Goal: Task Accomplishment & Management: Manage account settings

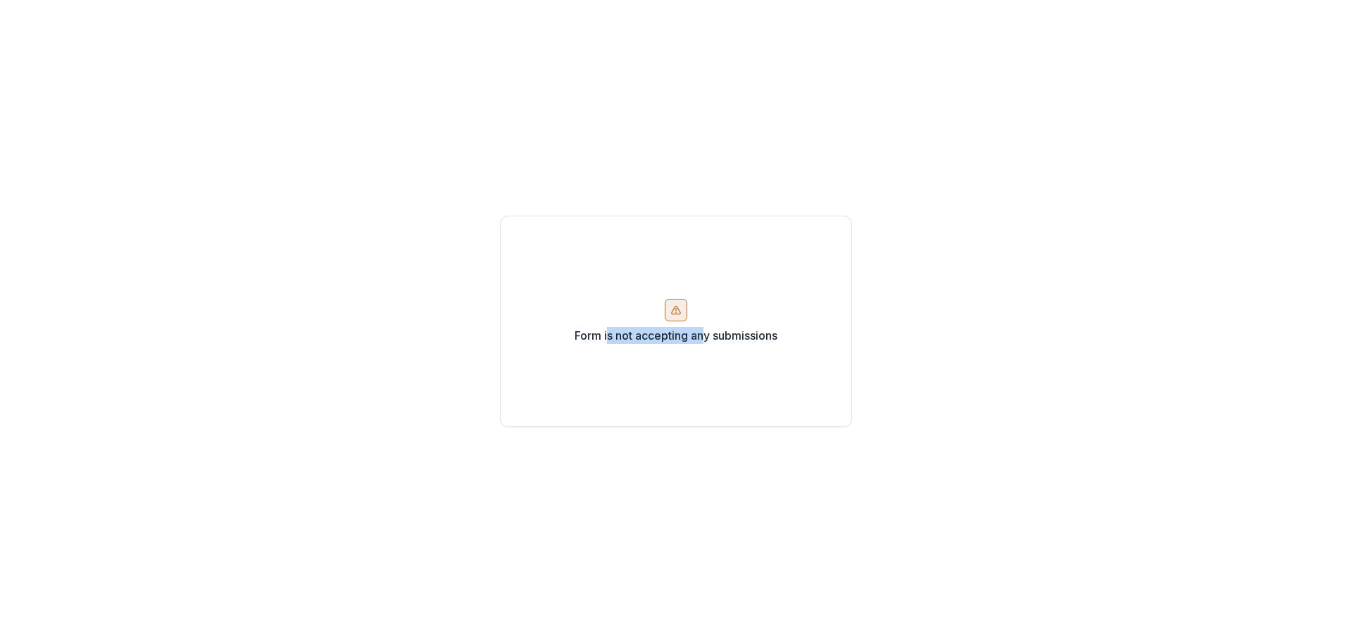
drag, startPoint x: 608, startPoint y: 338, endPoint x: 736, endPoint y: 351, distance: 128.8
click at [722, 354] on div "Form is not accepting any submissions" at bounding box center [676, 321] width 352 height 211
click at [742, 345] on div "Form is not accepting any submissions" at bounding box center [676, 321] width 352 height 211
click at [671, 306] on icon at bounding box center [676, 309] width 11 height 11
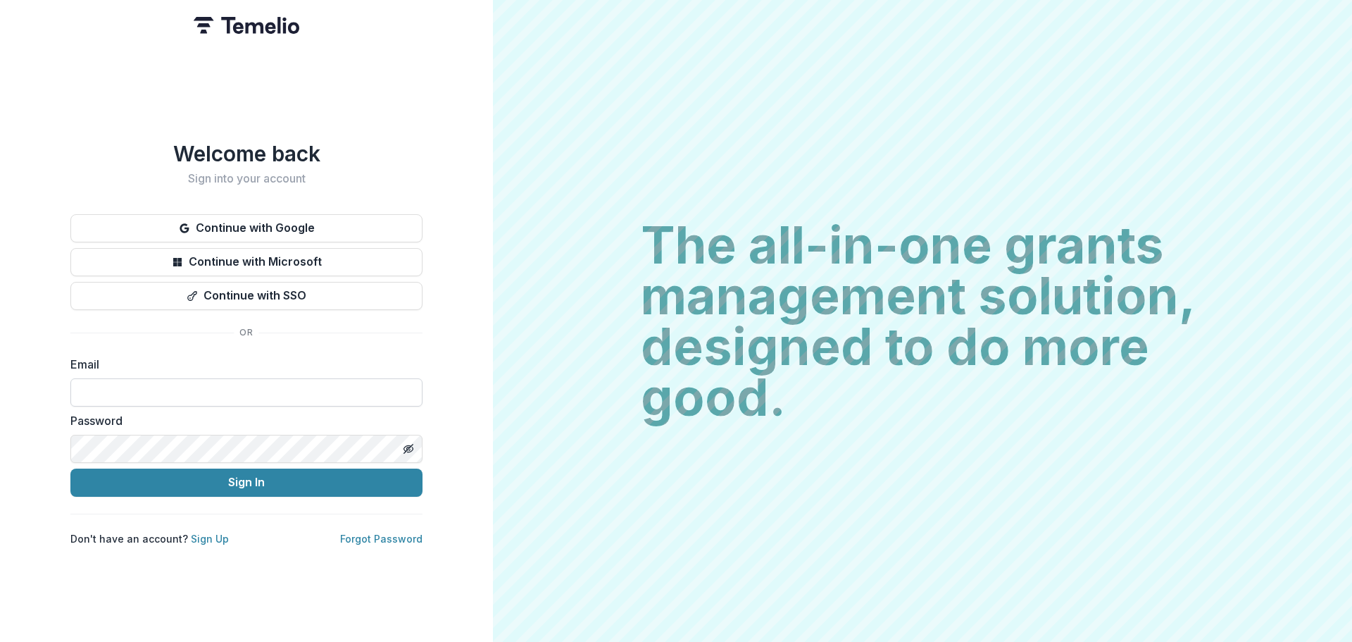
click at [180, 389] on input at bounding box center [246, 392] width 352 height 28
type input "**********"
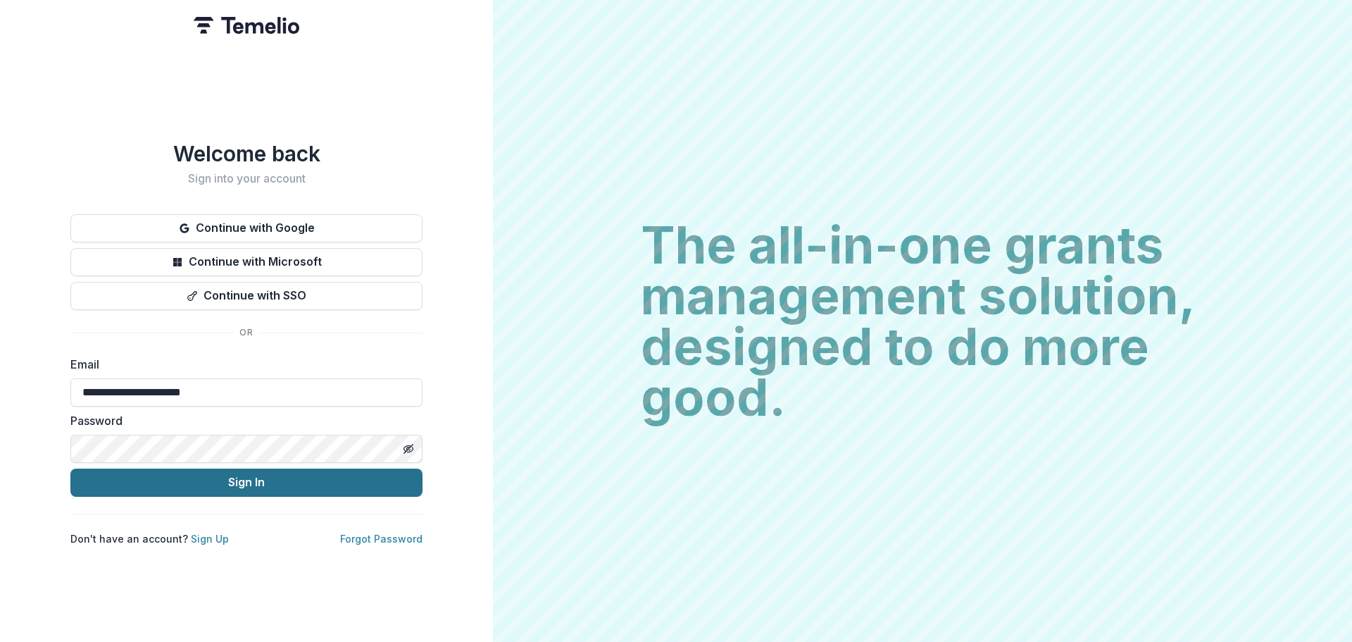
click at [221, 483] on button "Sign In" at bounding box center [246, 482] width 352 height 28
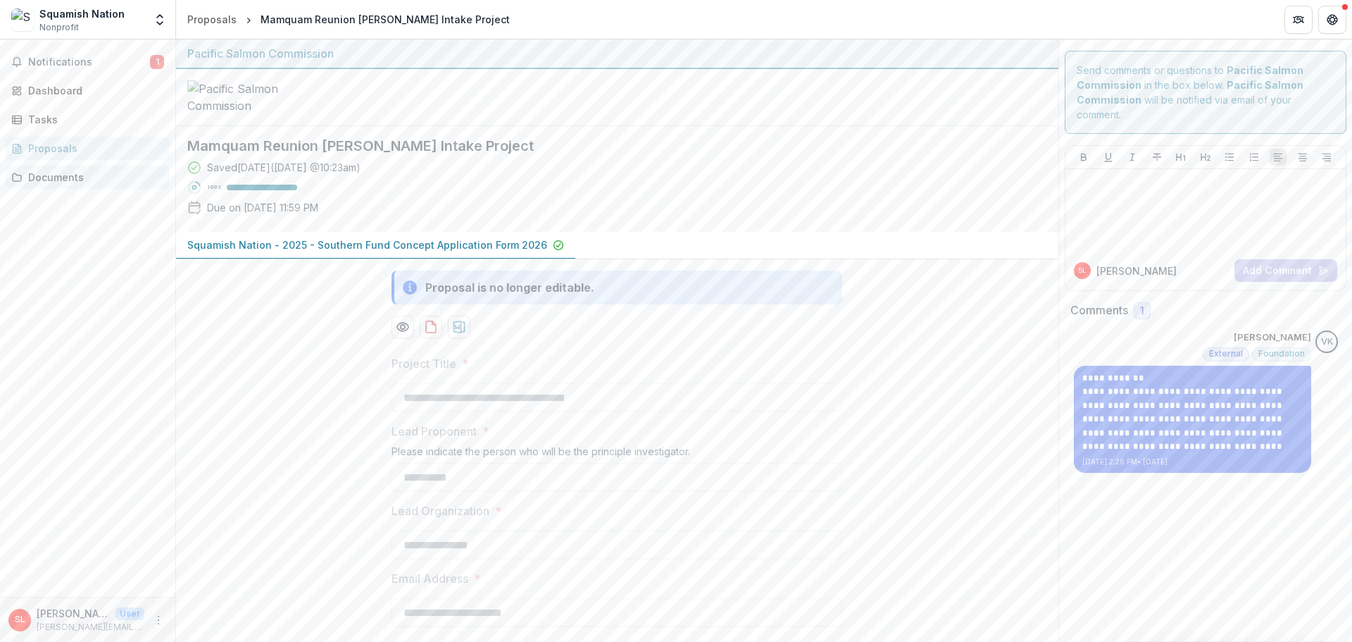
click at [51, 177] on div "Documents" at bounding box center [93, 177] width 130 height 15
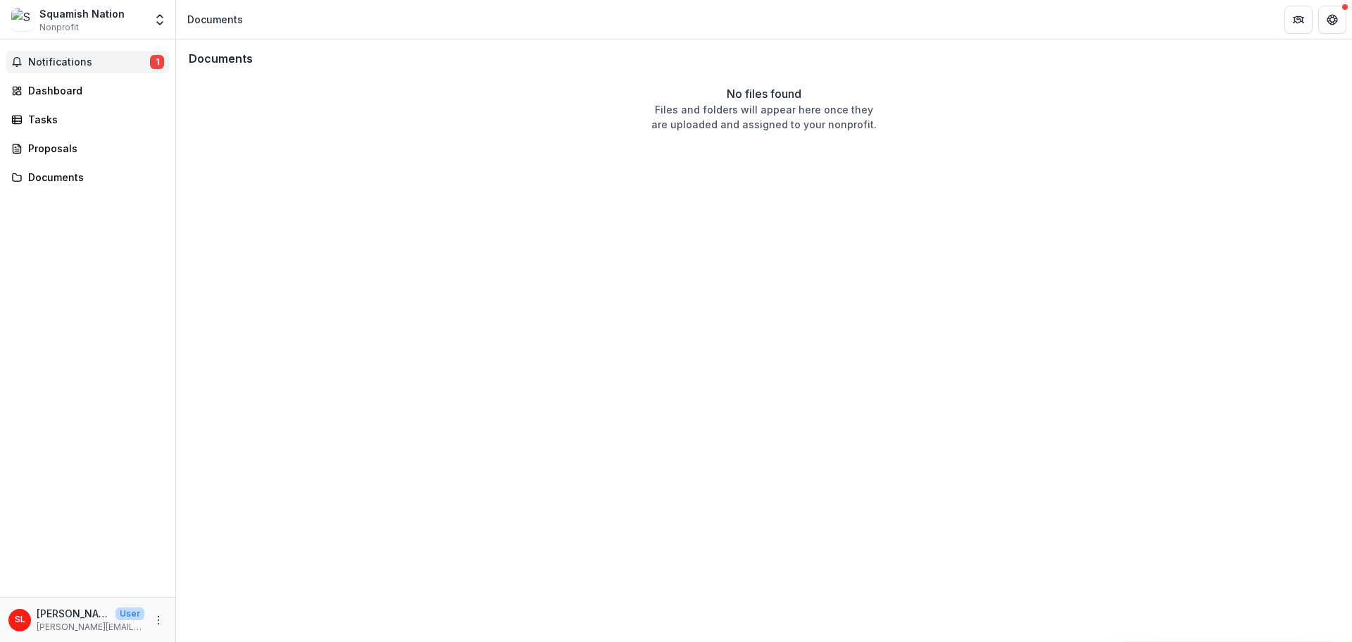
click at [32, 69] on button "Notifications 1" at bounding box center [88, 62] width 164 height 23
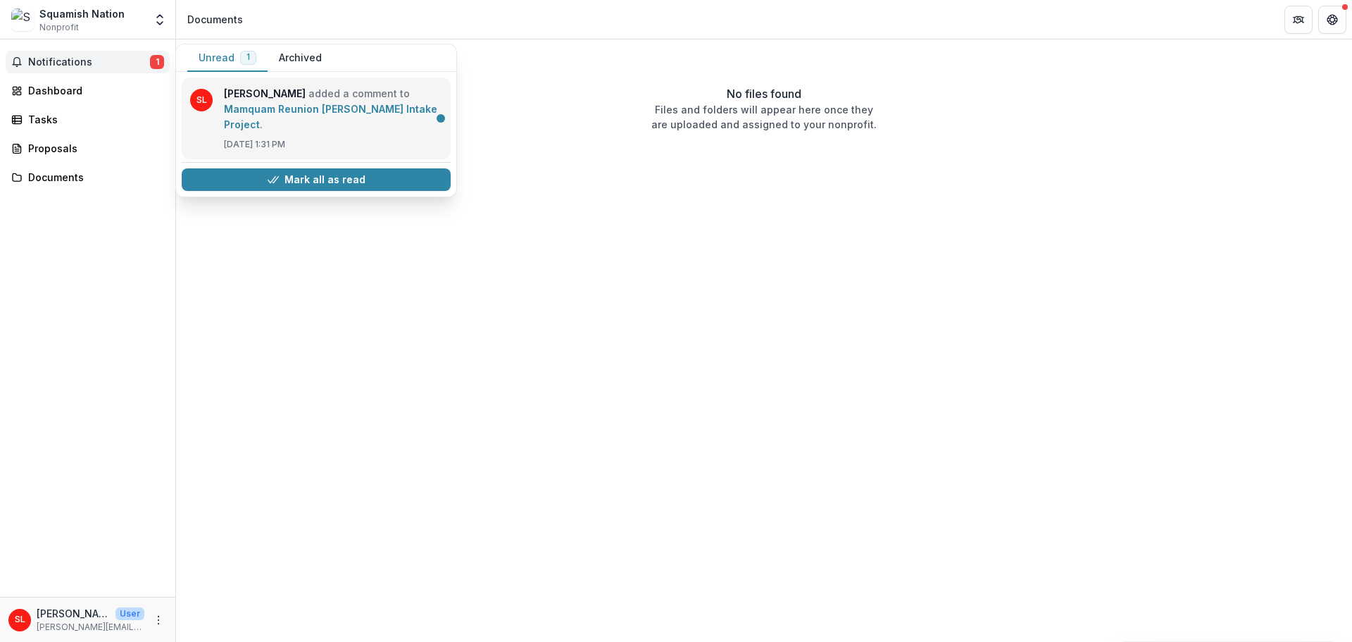
click at [292, 103] on link "Mamquam Reunion [PERSON_NAME] Intake Project" at bounding box center [330, 116] width 213 height 27
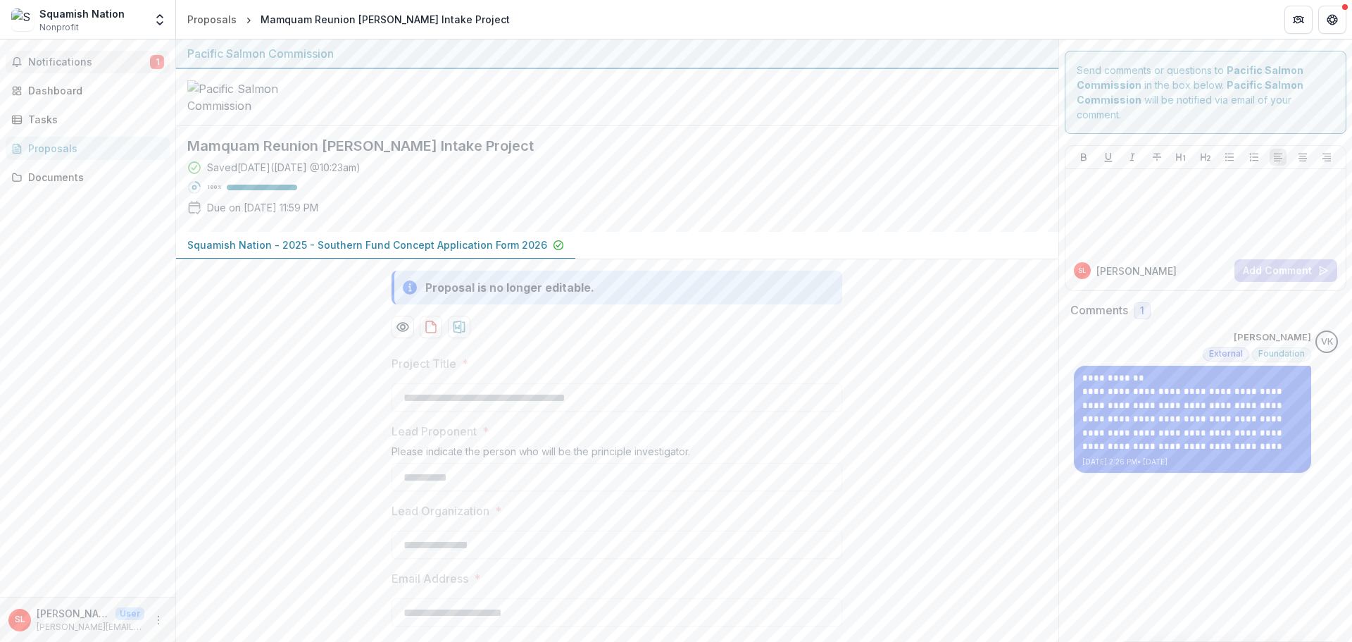
click at [43, 51] on button "Notifications 1" at bounding box center [88, 62] width 164 height 23
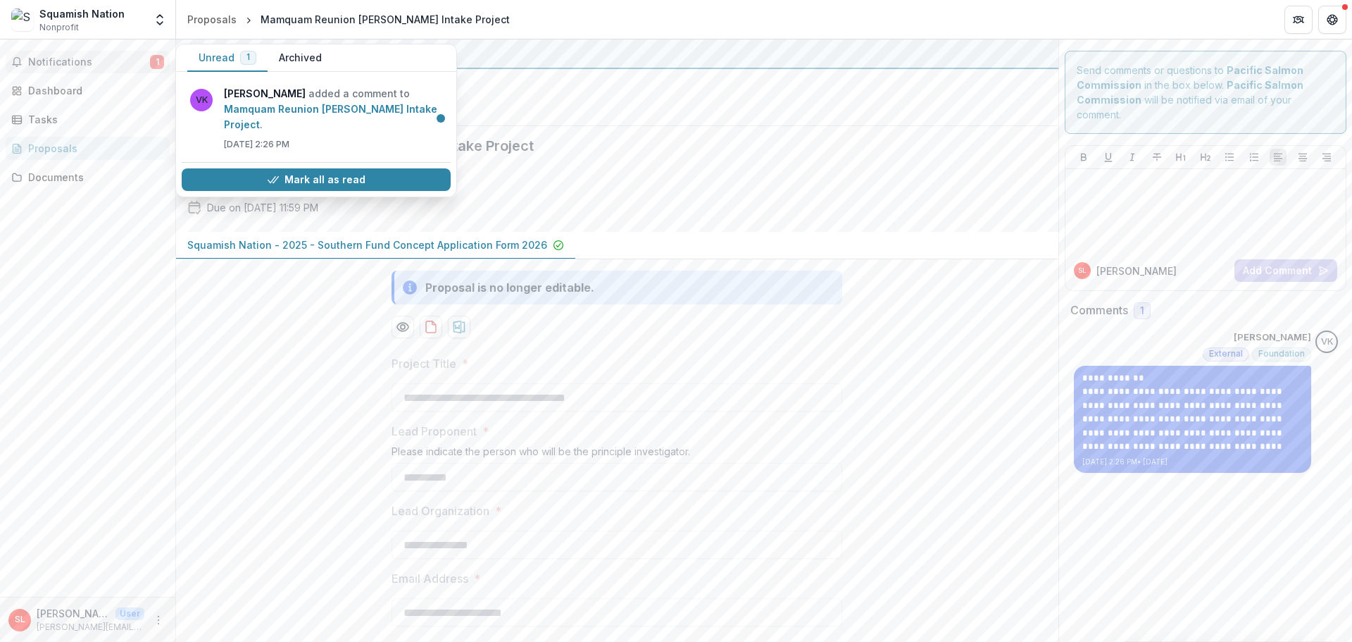
click at [46, 60] on span "Notifications" at bounding box center [89, 62] width 122 height 12
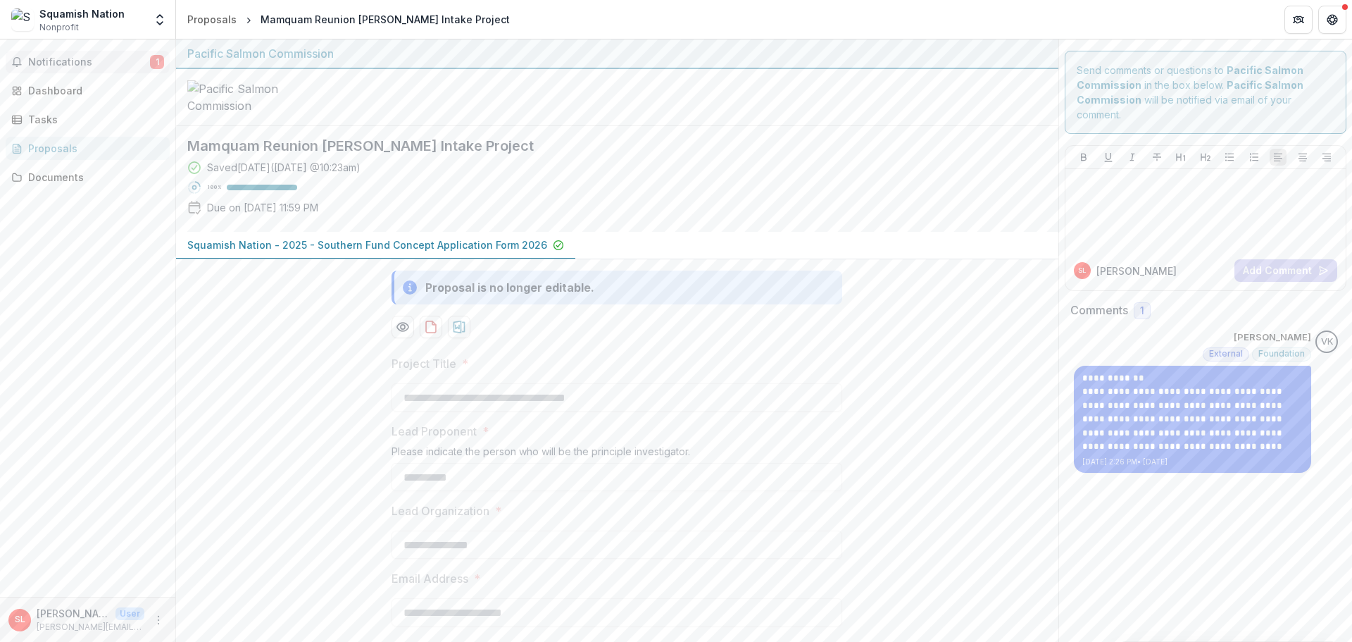
click at [66, 62] on span "Notifications" at bounding box center [89, 62] width 122 height 12
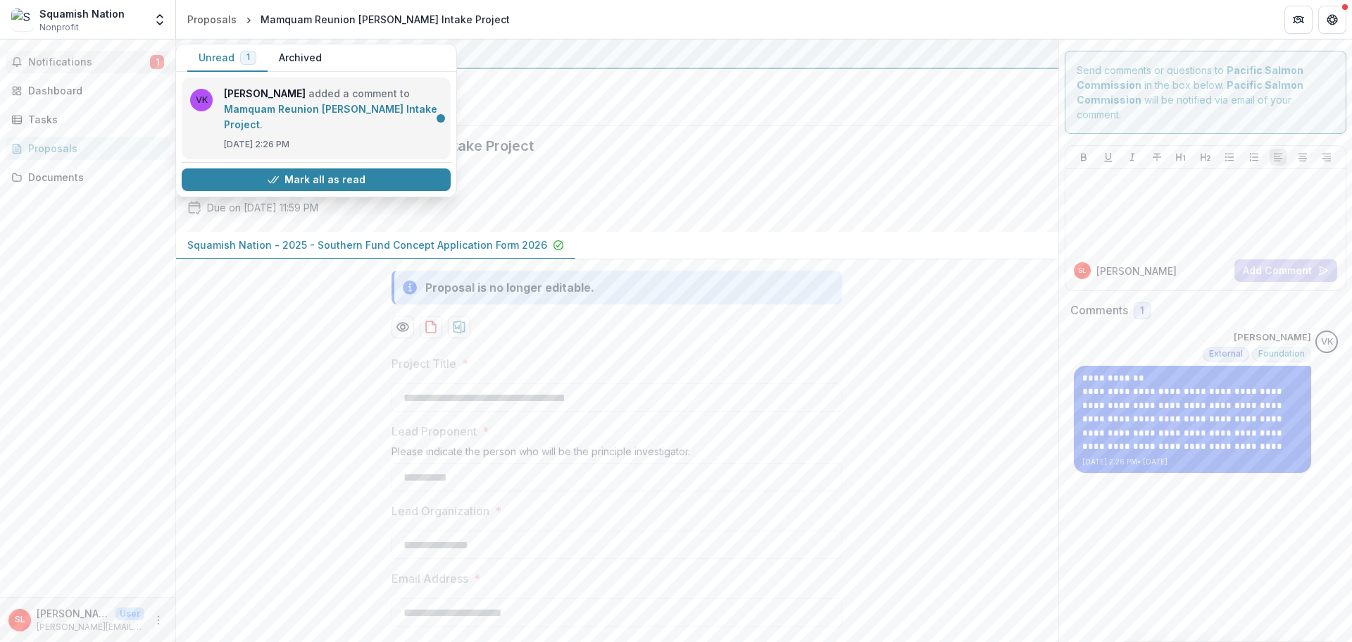
click at [366, 108] on link "Mamquam Reunion [PERSON_NAME] Intake Project" at bounding box center [330, 116] width 213 height 27
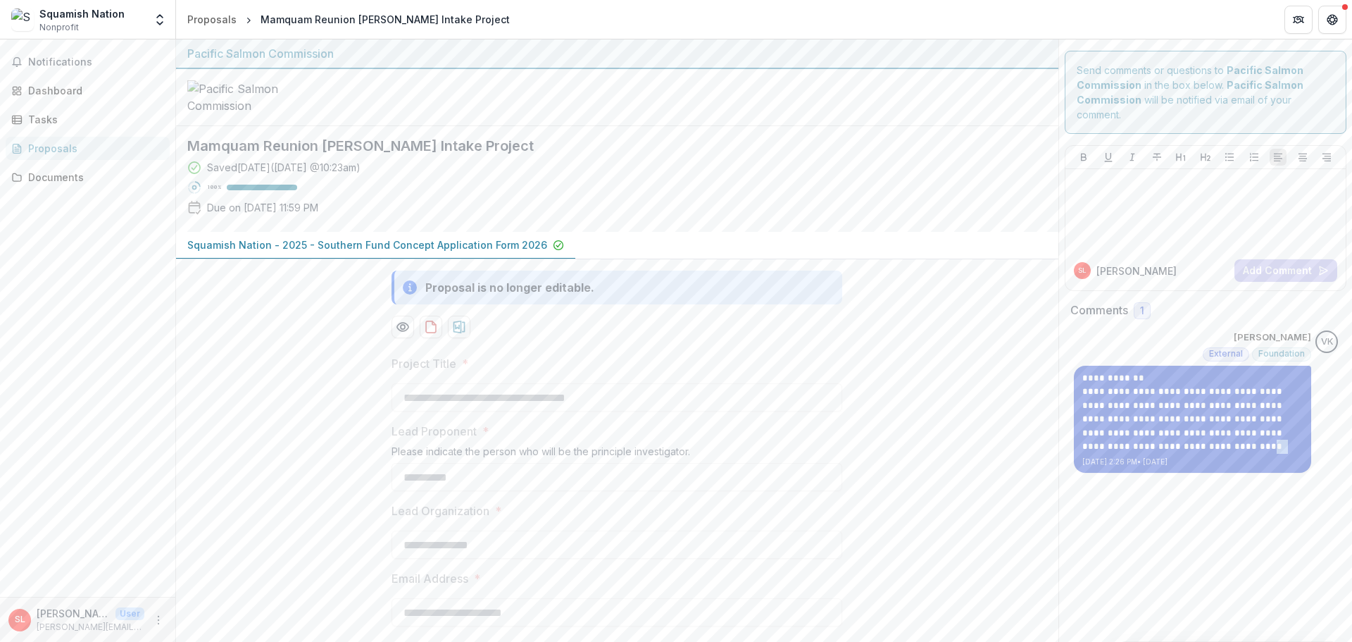
drag, startPoint x: 1120, startPoint y: 441, endPoint x: 1195, endPoint y: 443, distance: 74.7
click at [1195, 443] on p "**********" at bounding box center [1193, 419] width 220 height 69
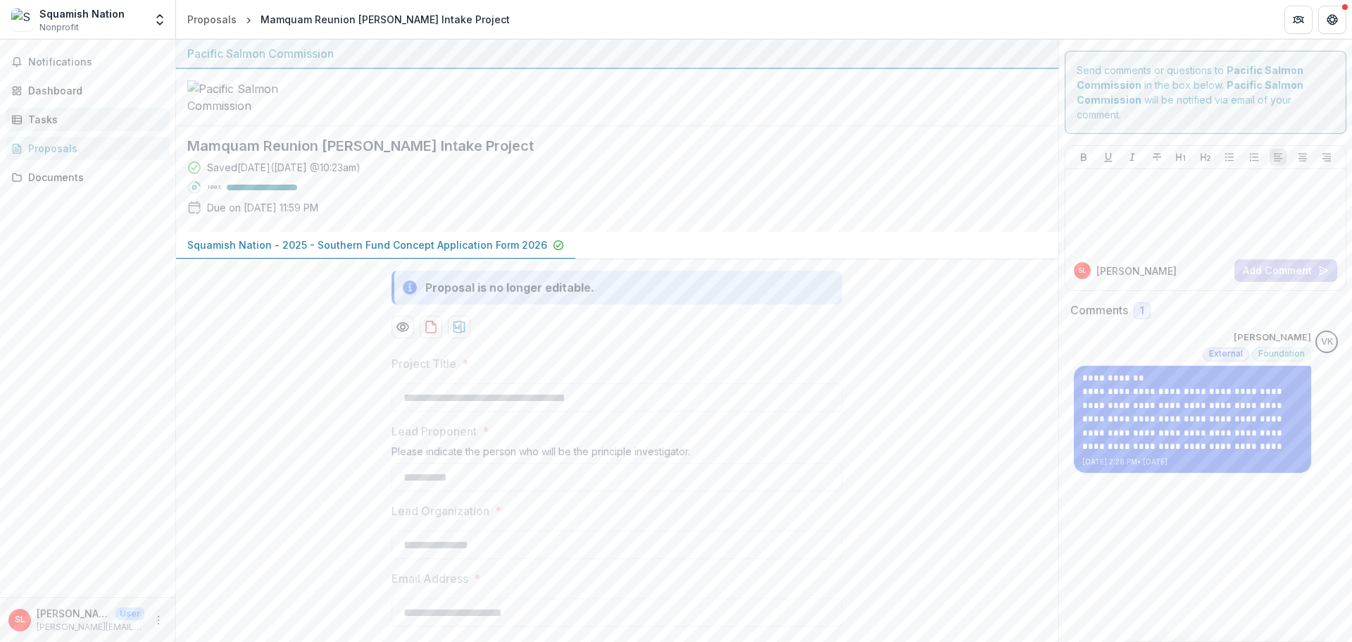
click at [71, 117] on div "Tasks" at bounding box center [93, 119] width 130 height 15
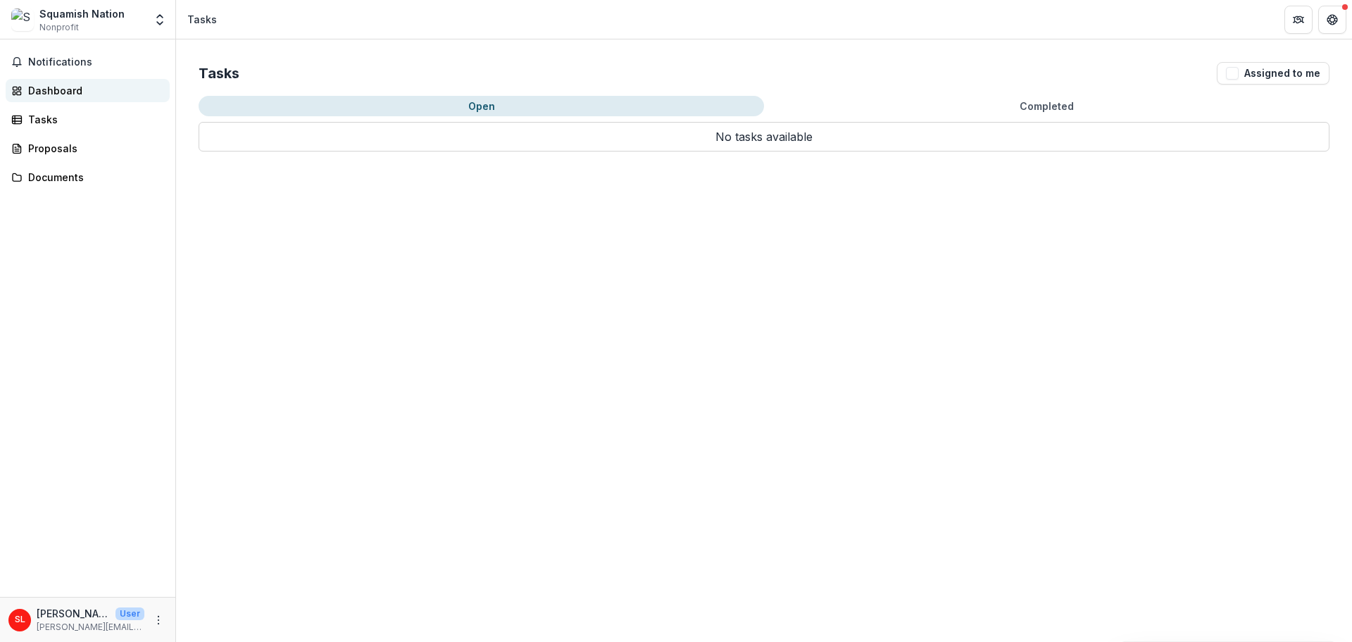
click at [61, 94] on div "Dashboard" at bounding box center [93, 90] width 130 height 15
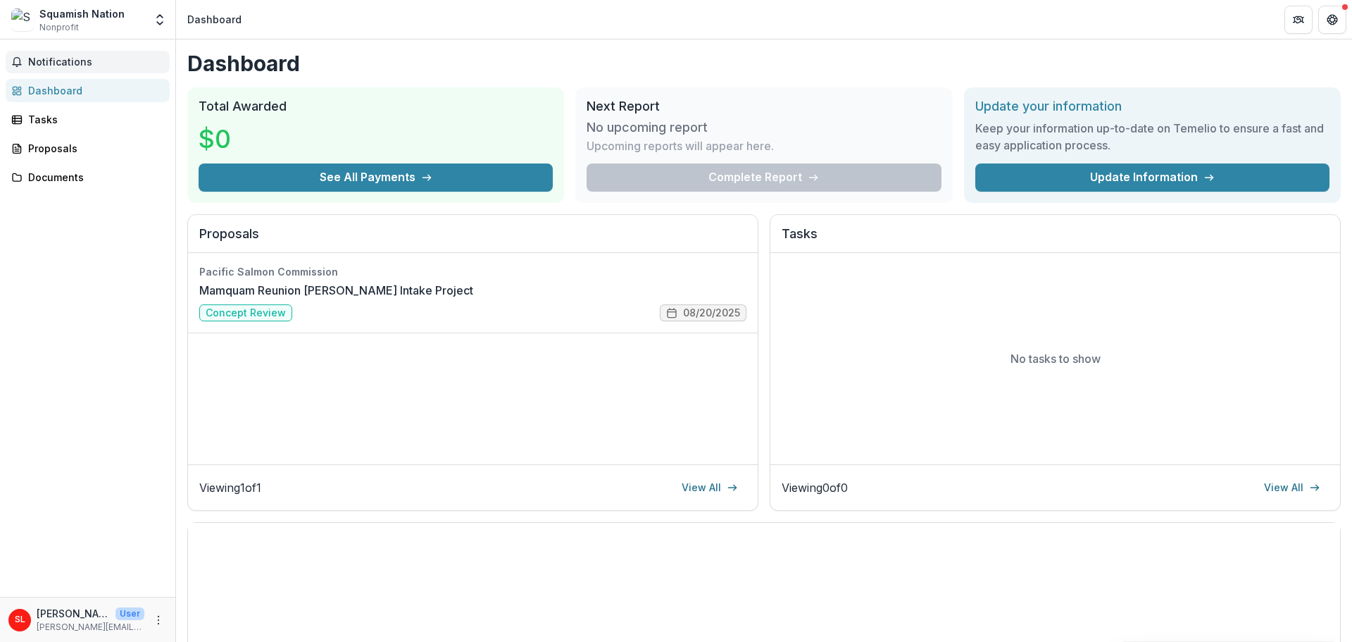
click at [56, 57] on span "Notifications" at bounding box center [96, 62] width 136 height 12
click at [70, 177] on div "Documents" at bounding box center [93, 177] width 130 height 15
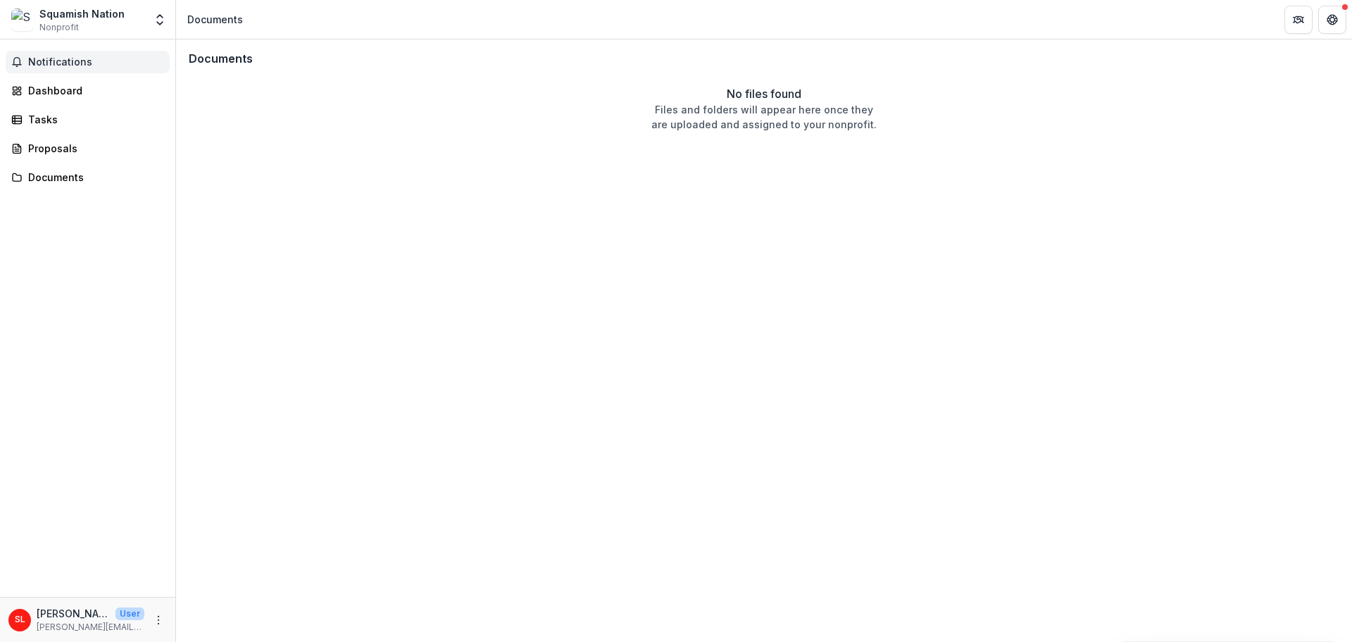
click at [43, 60] on span "Notifications" at bounding box center [96, 62] width 136 height 12
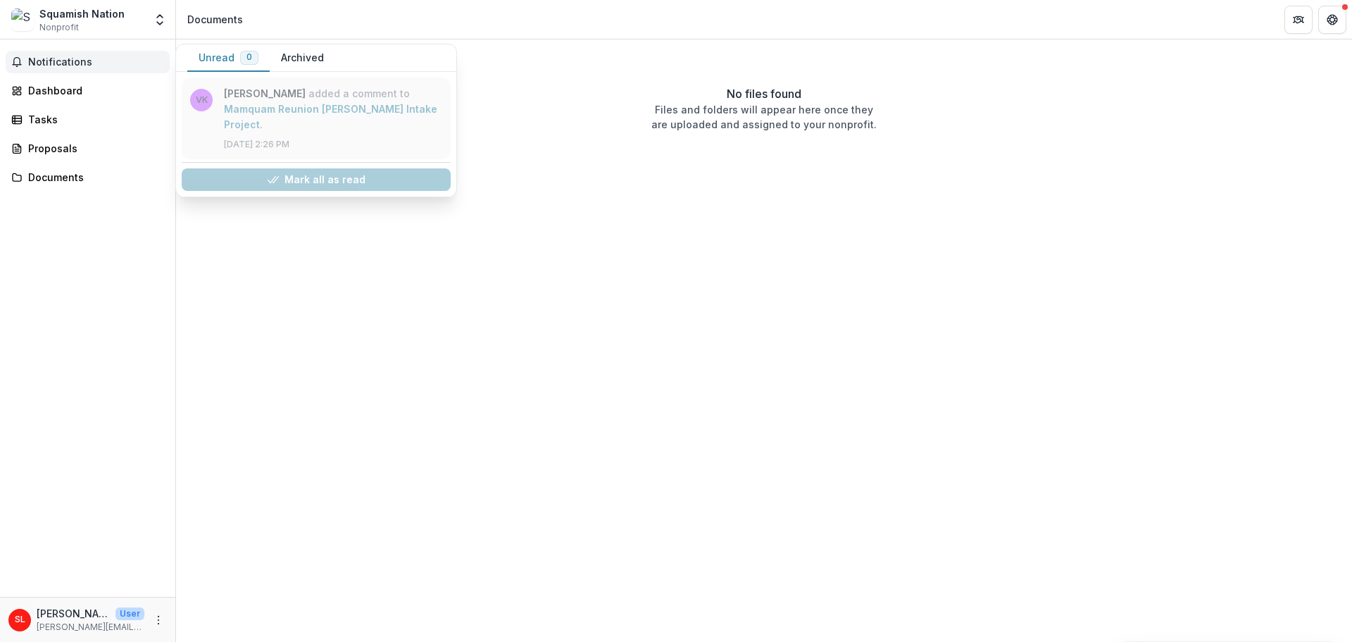
click at [309, 103] on link "Mamquam Reunion [PERSON_NAME] Intake Project" at bounding box center [330, 116] width 213 height 27
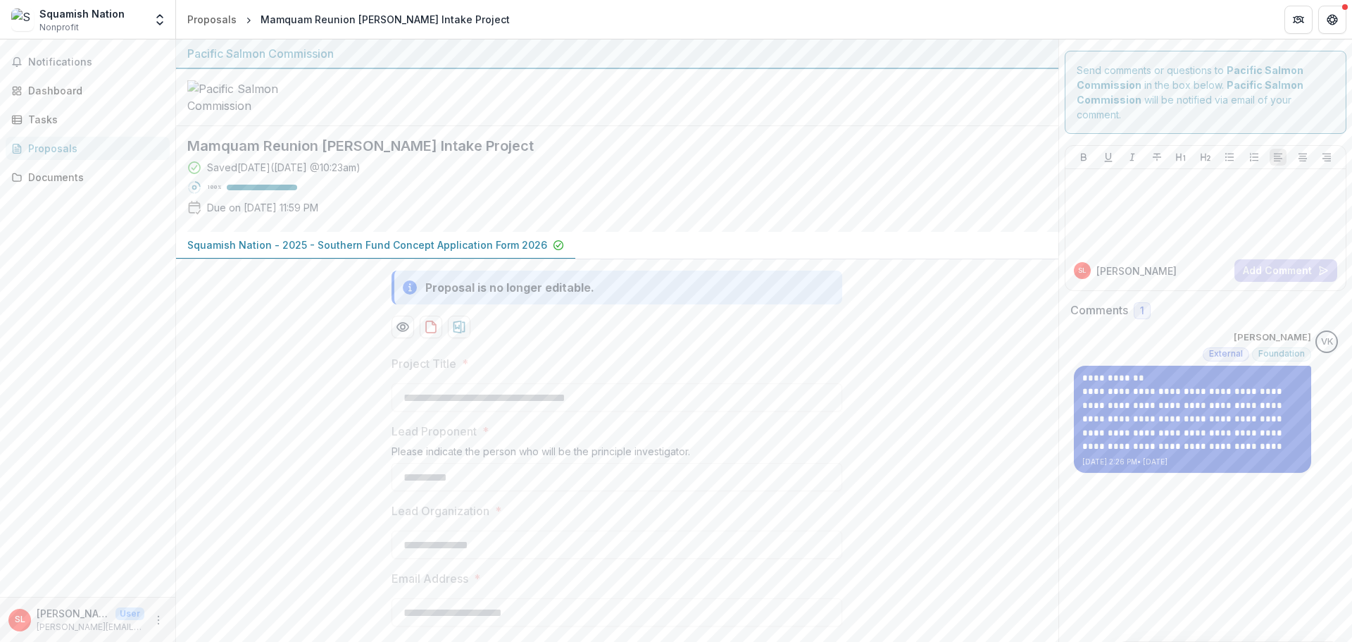
click at [1192, 440] on p "**********" at bounding box center [1193, 419] width 220 height 69
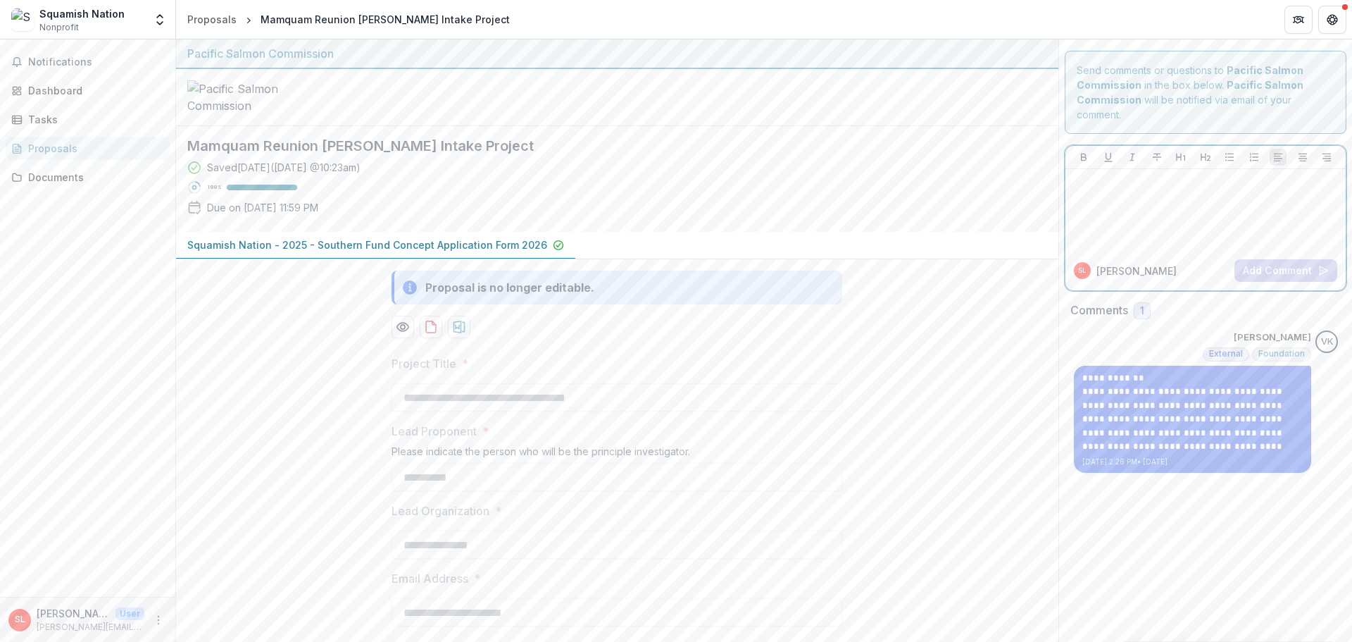
click at [1116, 199] on div at bounding box center [1206, 210] width 270 height 70
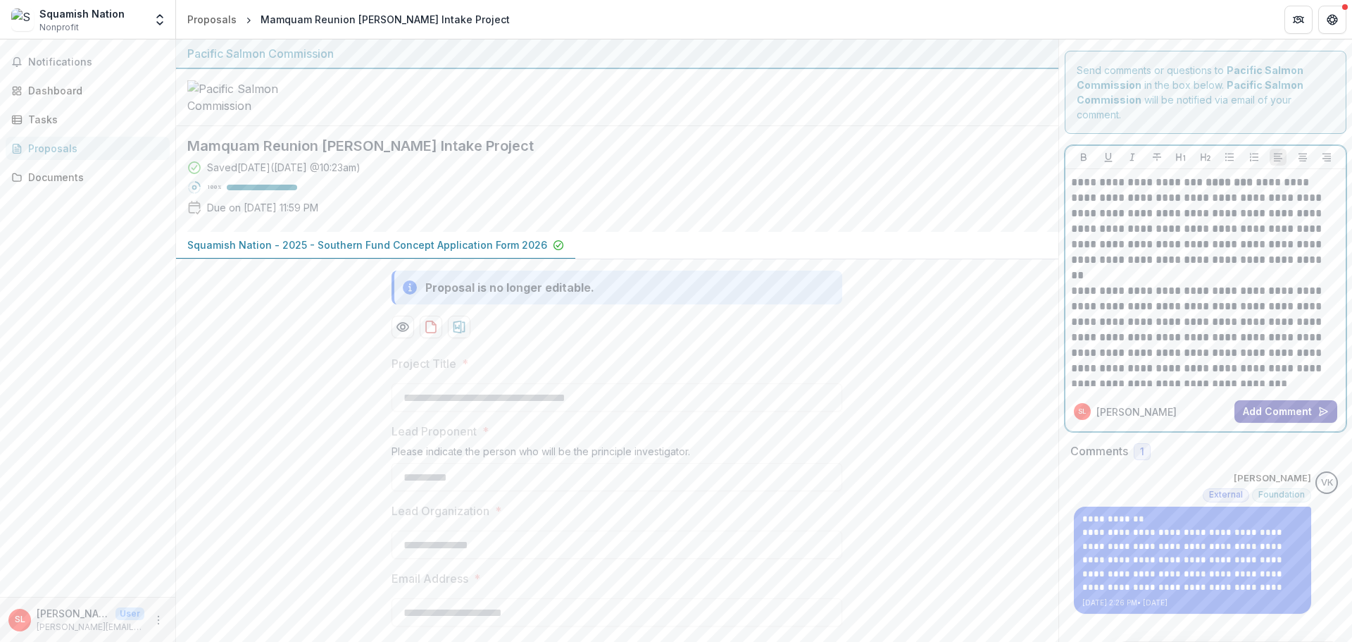
click at [1262, 414] on button "Add Comment" at bounding box center [1286, 411] width 103 height 23
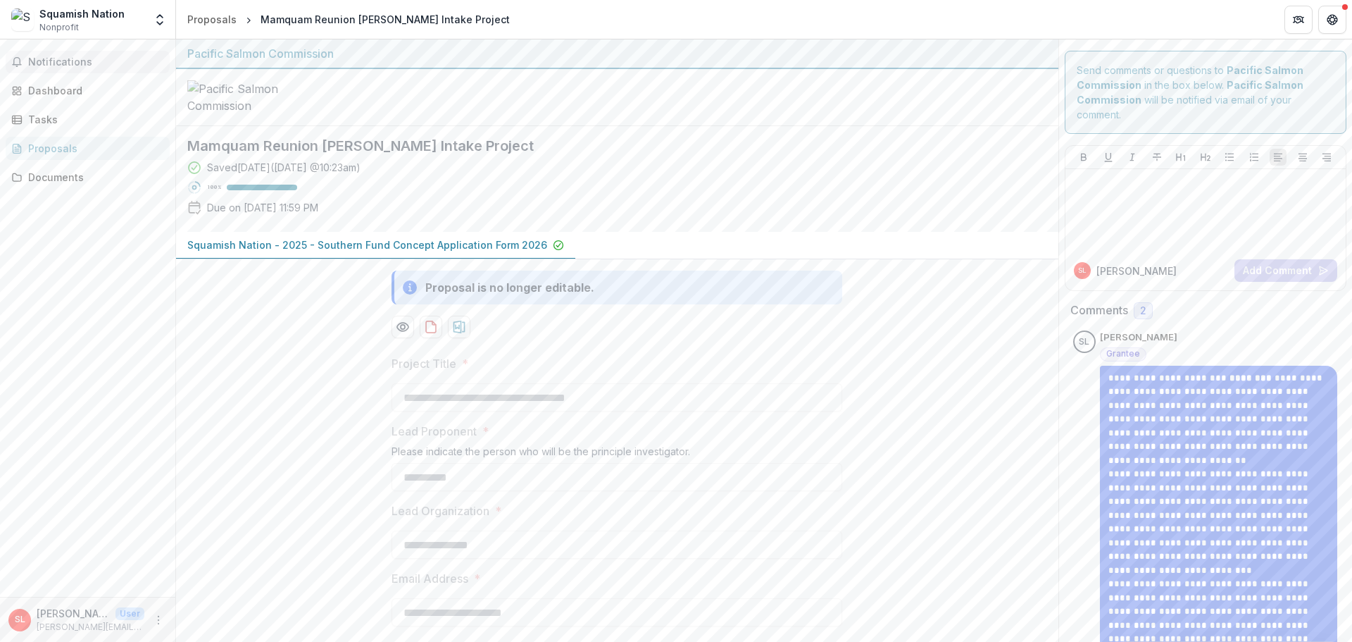
click at [63, 61] on span "Notifications" at bounding box center [96, 62] width 136 height 12
